Goal: Information Seeking & Learning: Understand process/instructions

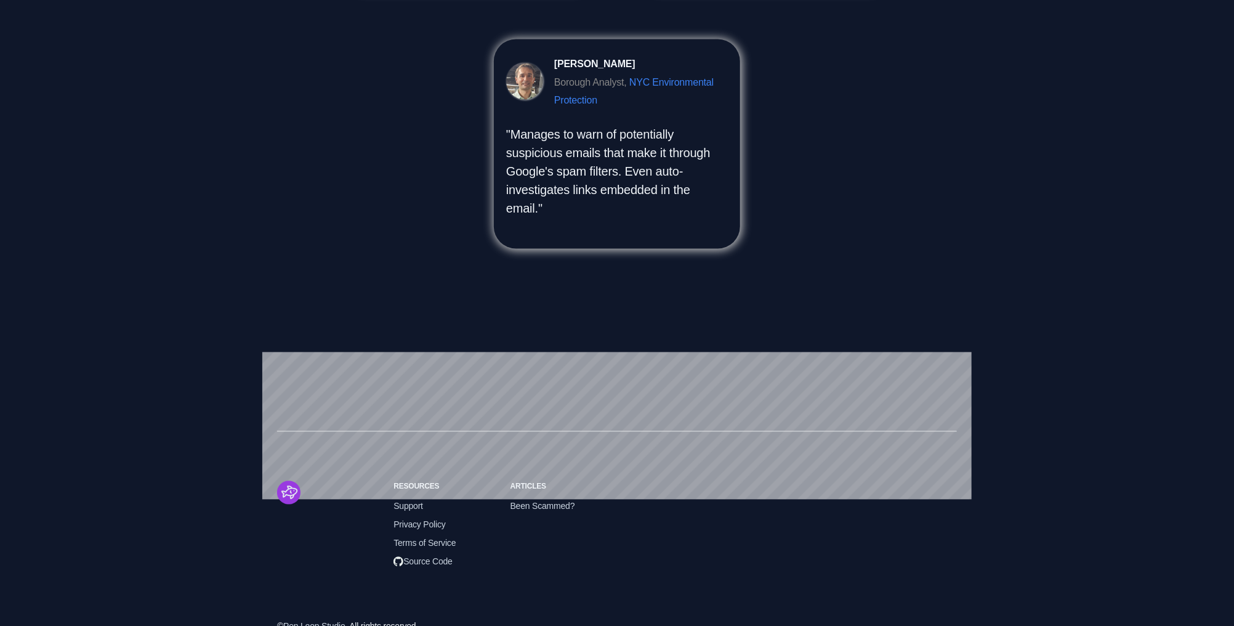
scroll to position [1321, 0]
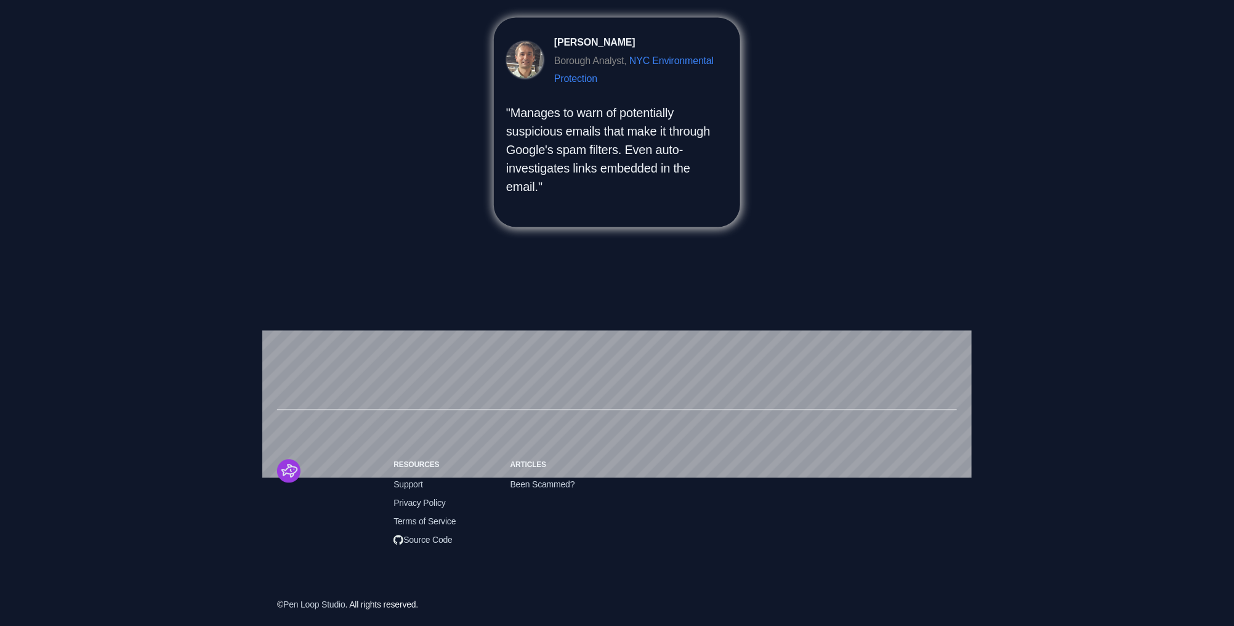
scroll to position [1321, 0]
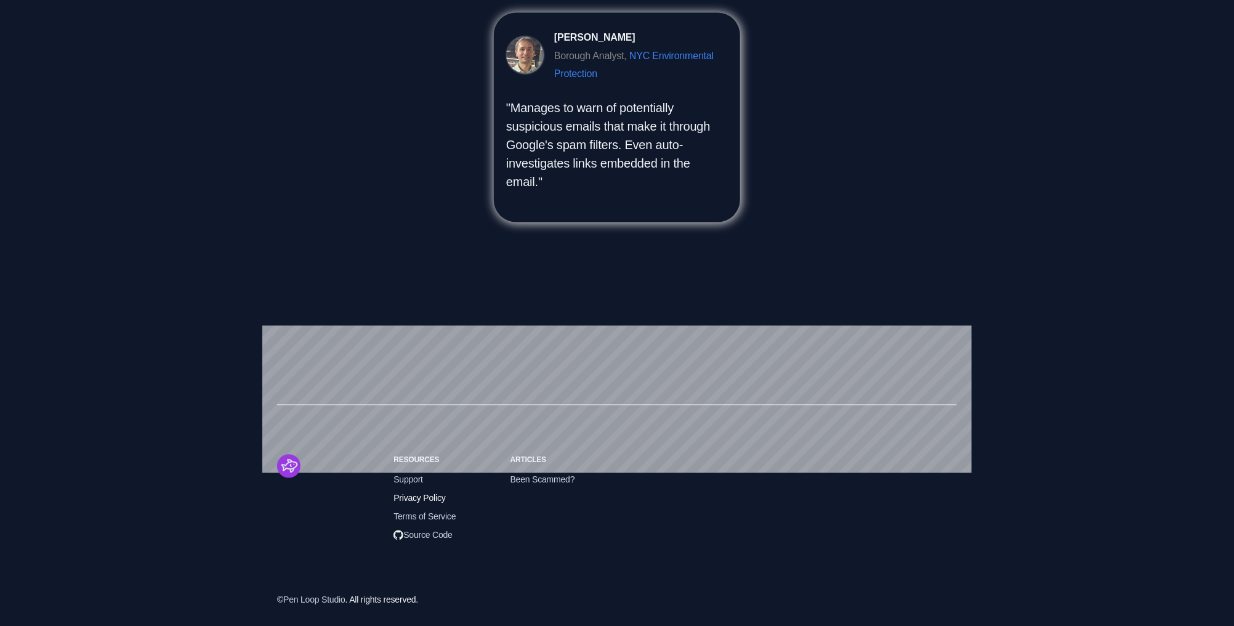
click at [424, 499] on span "Privacy Policy" at bounding box center [420, 499] width 52 height 14
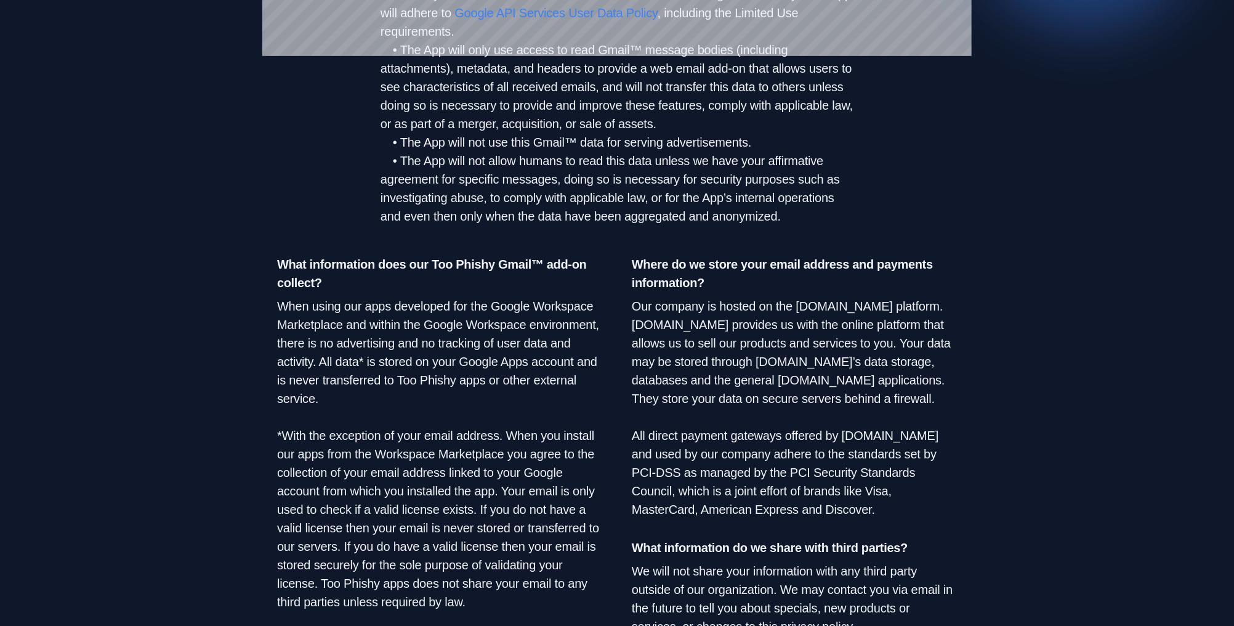
scroll to position [362, 0]
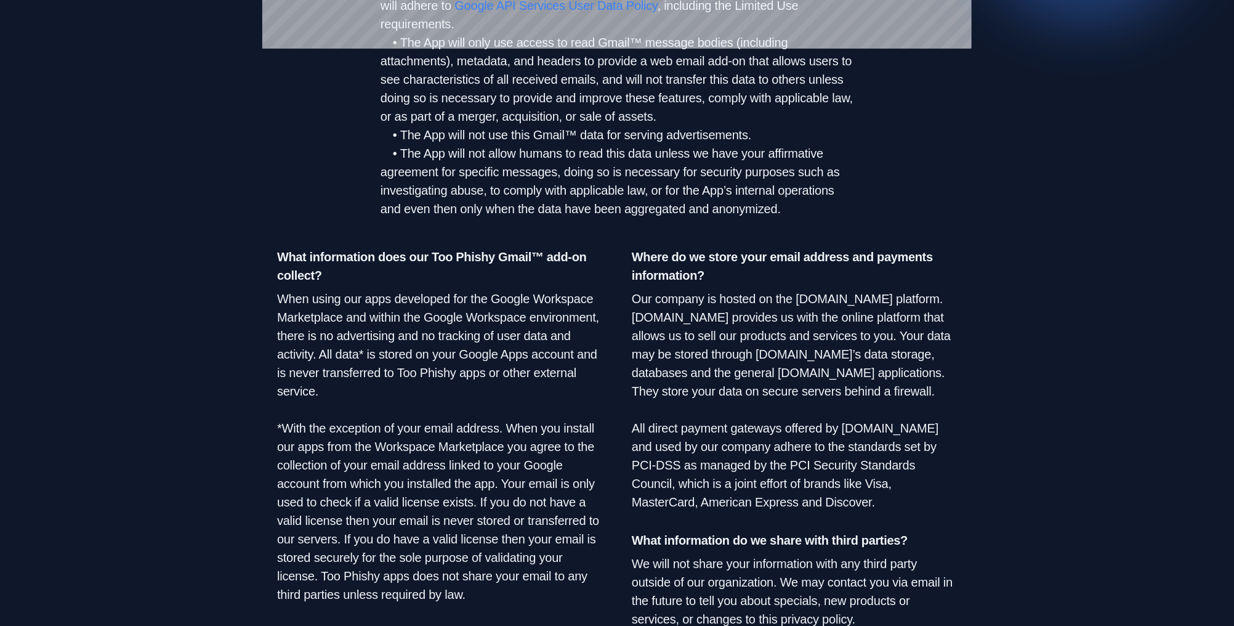
click at [295, 330] on p "When using our apps developed for the Google Workspace Marketplace and within t…" at bounding box center [439, 447] width 325 height 314
